Goal: Entertainment & Leisure: Consume media (video, audio)

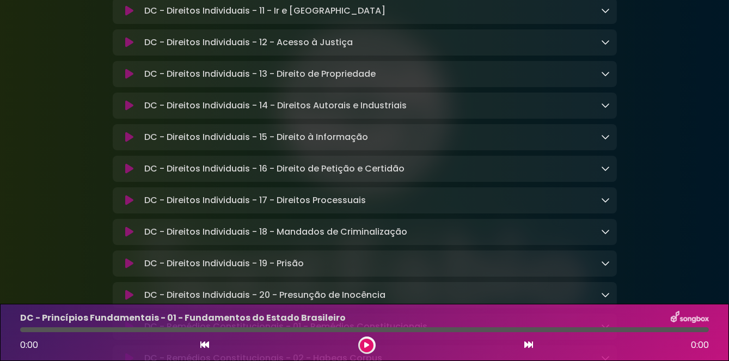
scroll to position [773, 0]
click at [131, 237] on icon at bounding box center [129, 231] width 8 height 11
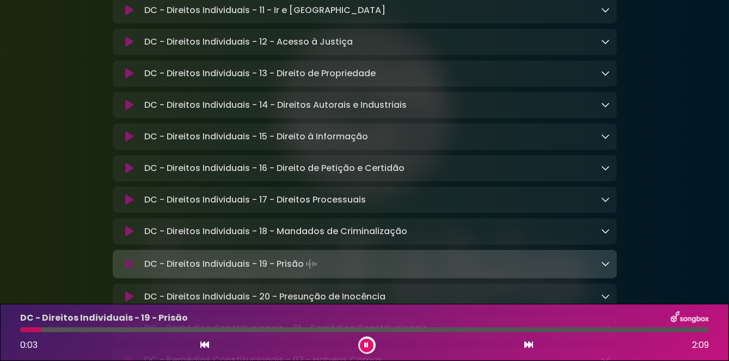
click at [122, 237] on button at bounding box center [129, 231] width 21 height 11
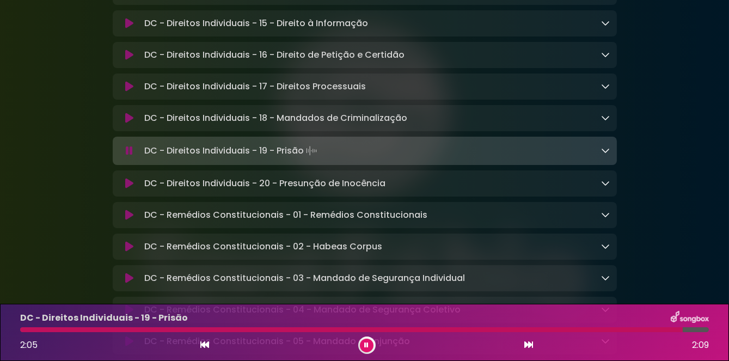
scroll to position [887, 0]
click at [137, 188] on button at bounding box center [129, 182] width 21 height 11
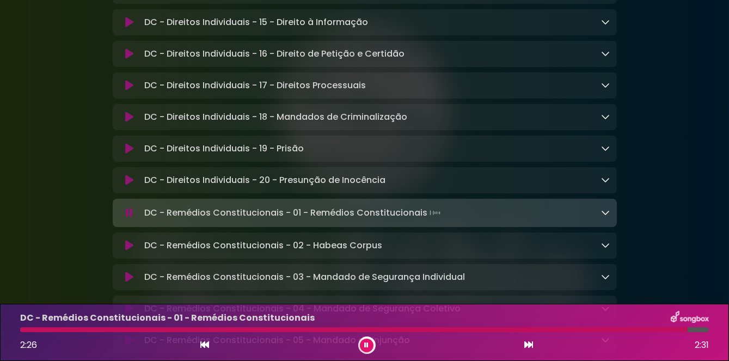
click at [53, 332] on div at bounding box center [353, 329] width 667 height 5
click at [52, 331] on div at bounding box center [354, 329] width 669 height 5
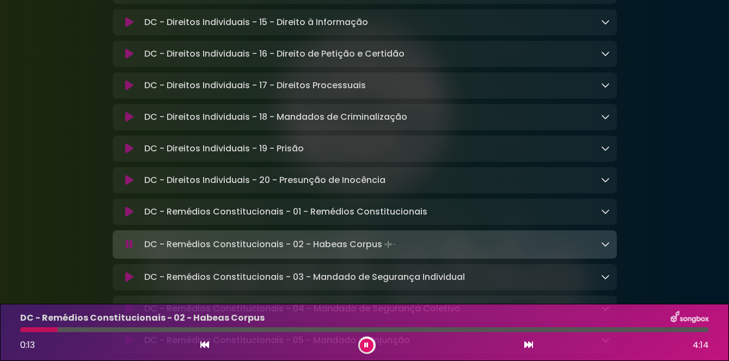
click at [365, 347] on icon at bounding box center [367, 345] width 4 height 7
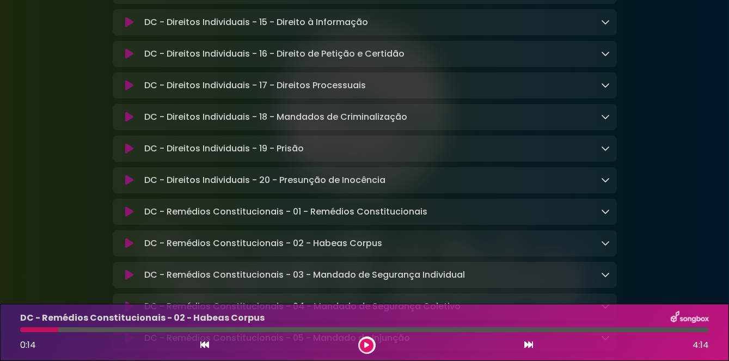
click at [367, 348] on icon at bounding box center [366, 345] width 5 height 7
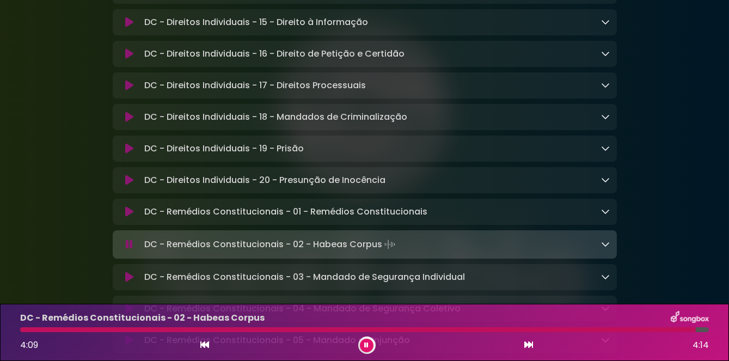
click at [131, 217] on icon at bounding box center [129, 211] width 8 height 11
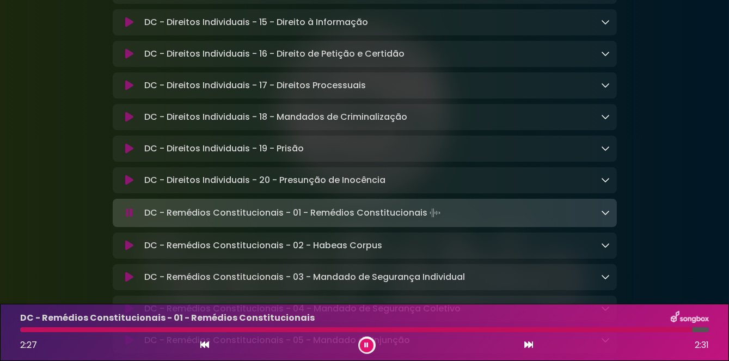
click at [367, 347] on icon at bounding box center [367, 345] width 4 height 7
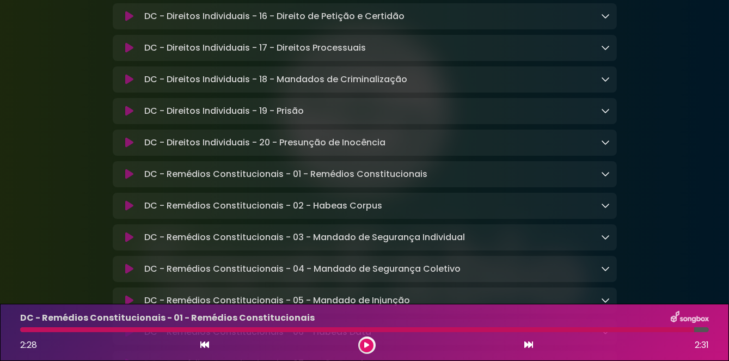
scroll to position [925, 0]
